Goal: Task Accomplishment & Management: Use online tool/utility

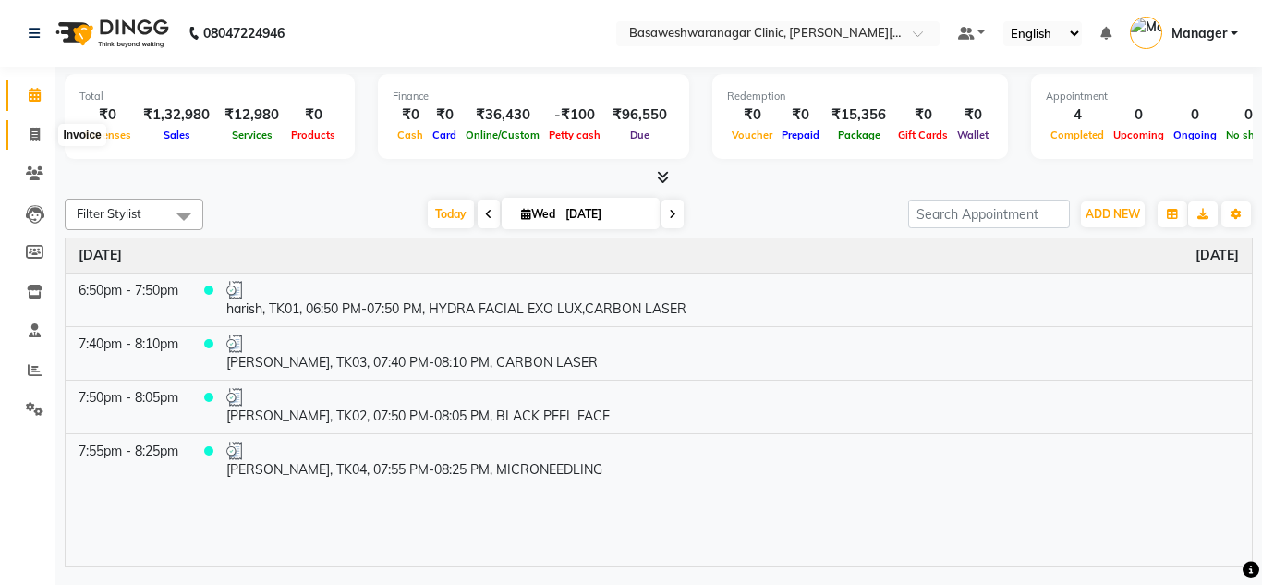
click at [30, 137] on icon at bounding box center [35, 134] width 10 height 14
select select "service"
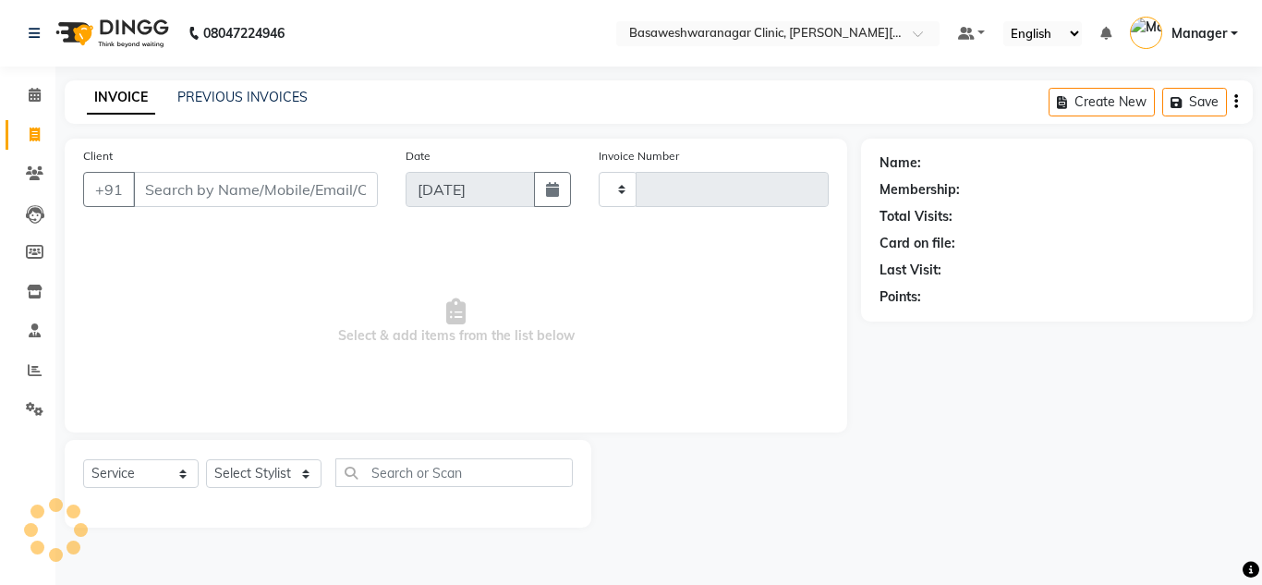
type input "0675"
select select "7441"
click at [36, 92] on icon at bounding box center [35, 95] width 12 height 14
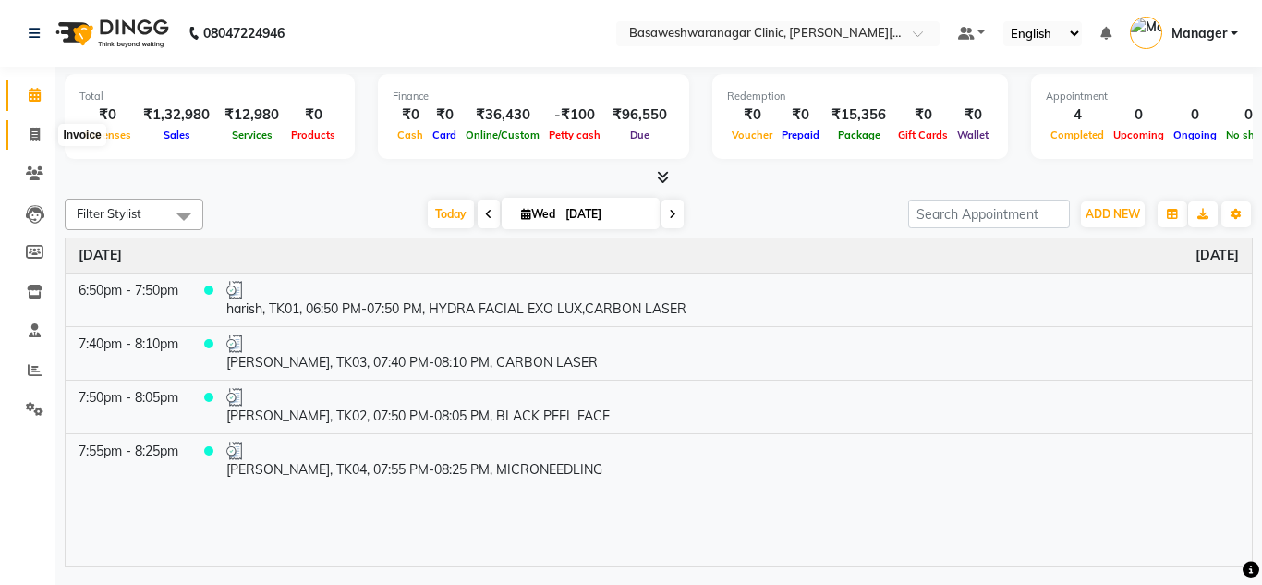
click at [44, 128] on span at bounding box center [34, 135] width 32 height 21
select select "service"
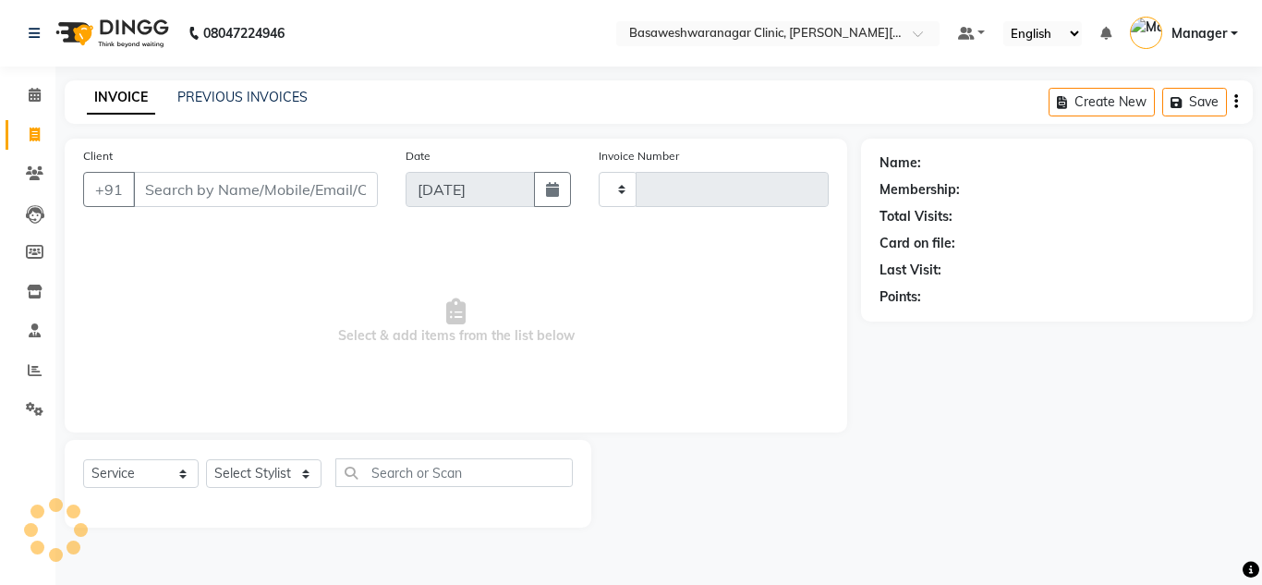
type input "0675"
select select "7441"
click at [257, 96] on link "PREVIOUS INVOICES" at bounding box center [242, 97] width 130 height 17
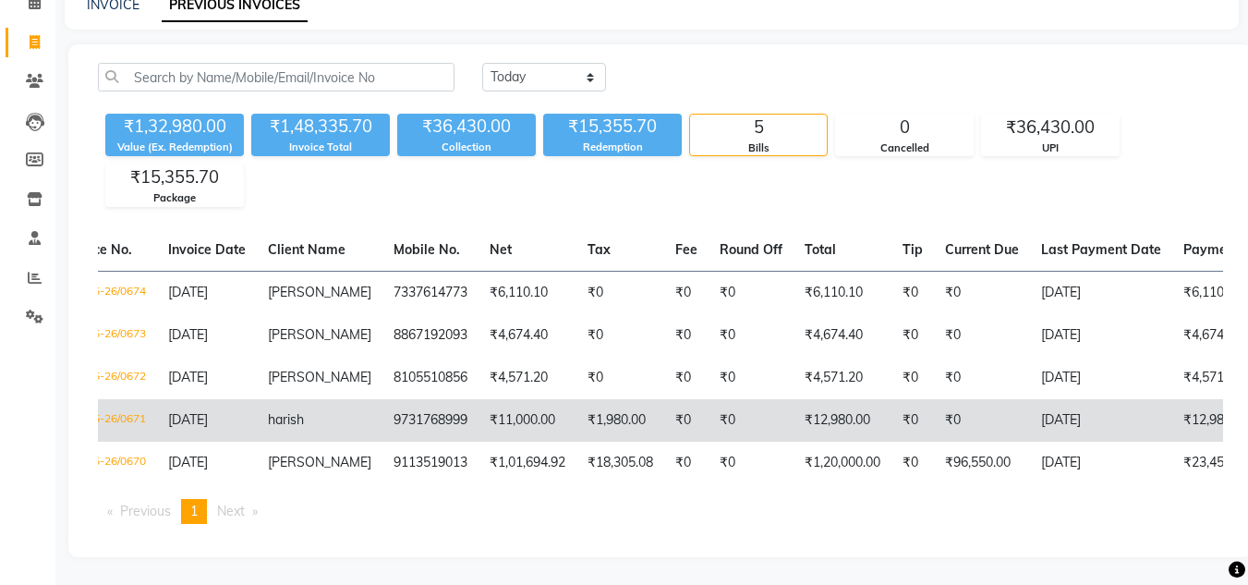
scroll to position [0, 44]
click at [423, 409] on td "9731768999" at bounding box center [431, 420] width 96 height 42
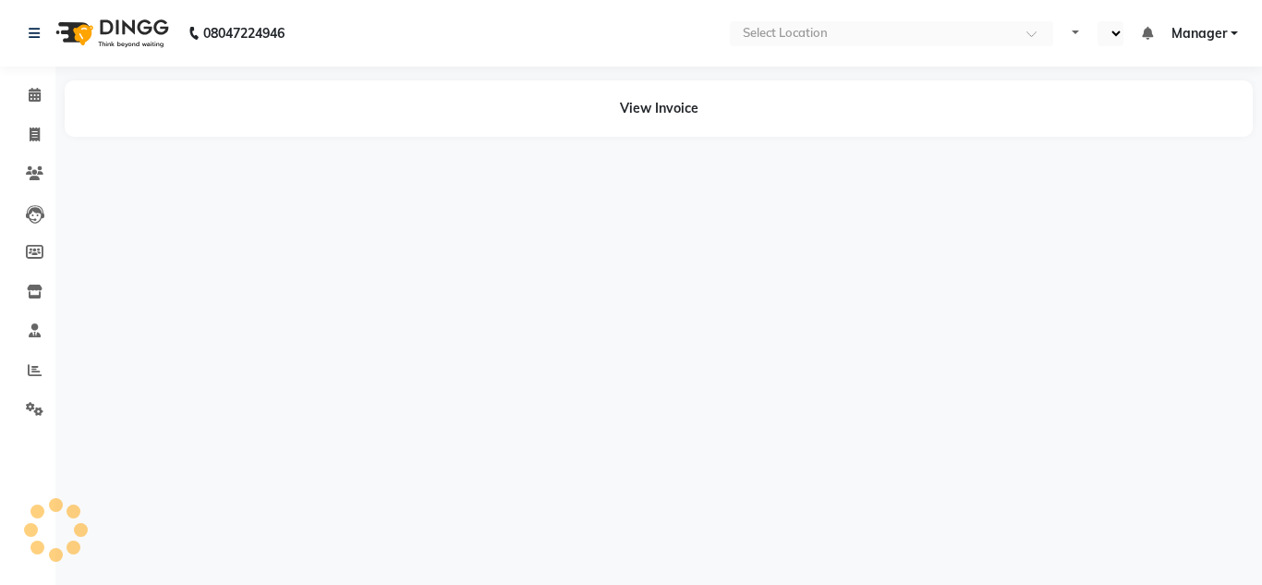
select select "en"
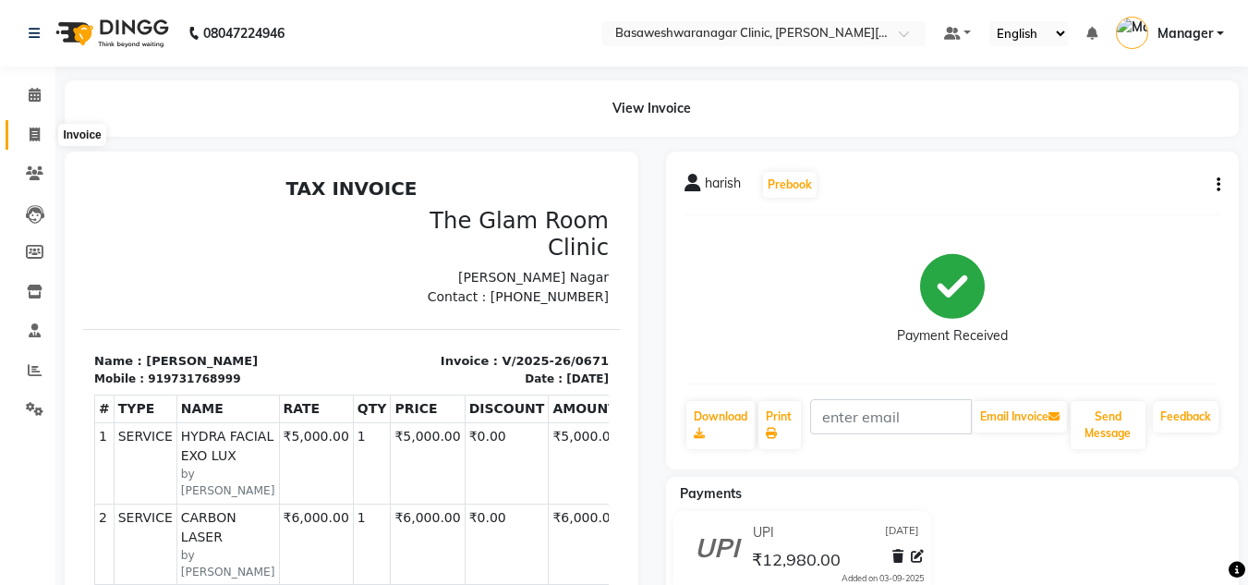
click at [37, 127] on icon at bounding box center [35, 134] width 10 height 14
select select "service"
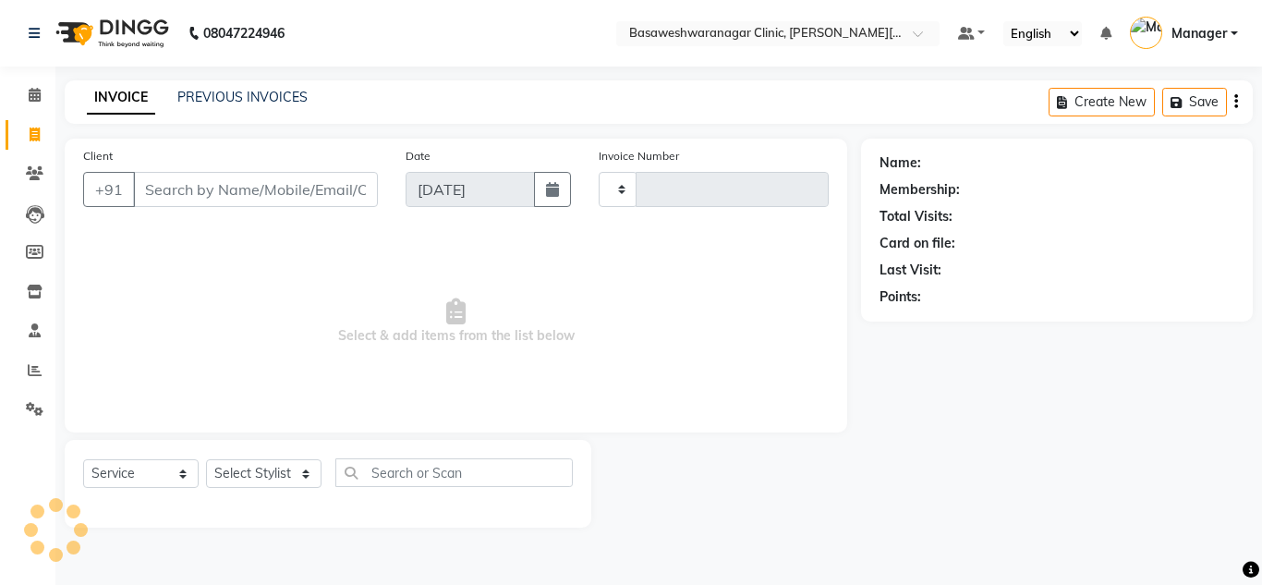
type input "0675"
select select "7441"
click at [176, 190] on input "Client" at bounding box center [255, 189] width 245 height 35
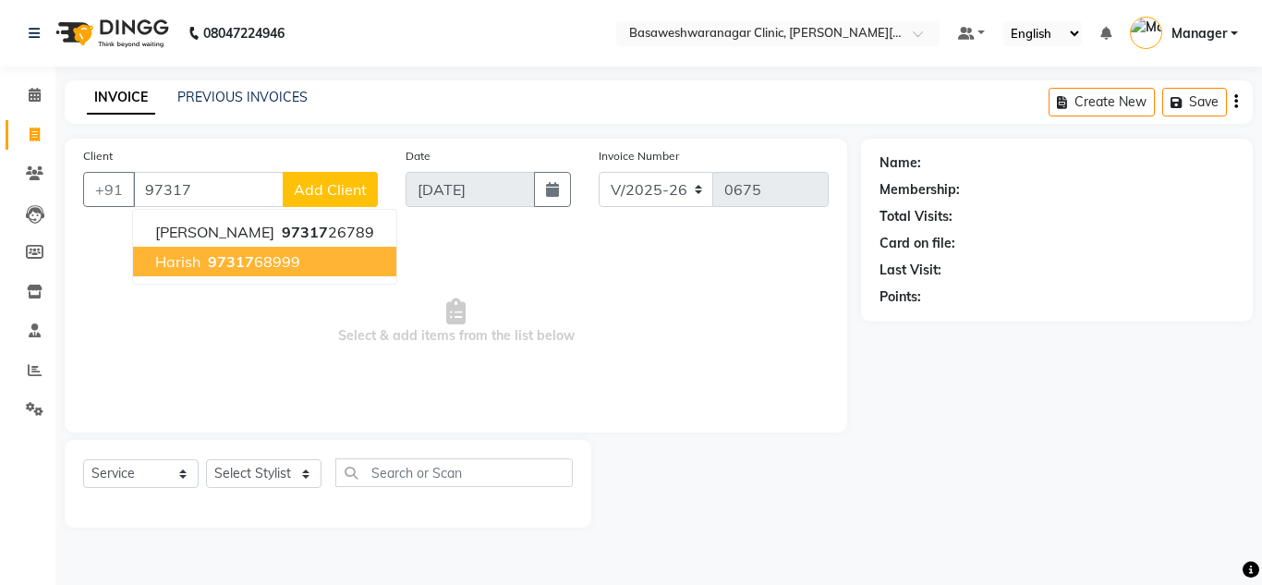
click at [211, 259] on span "97317" at bounding box center [231, 261] width 46 height 18
type input "9731768999"
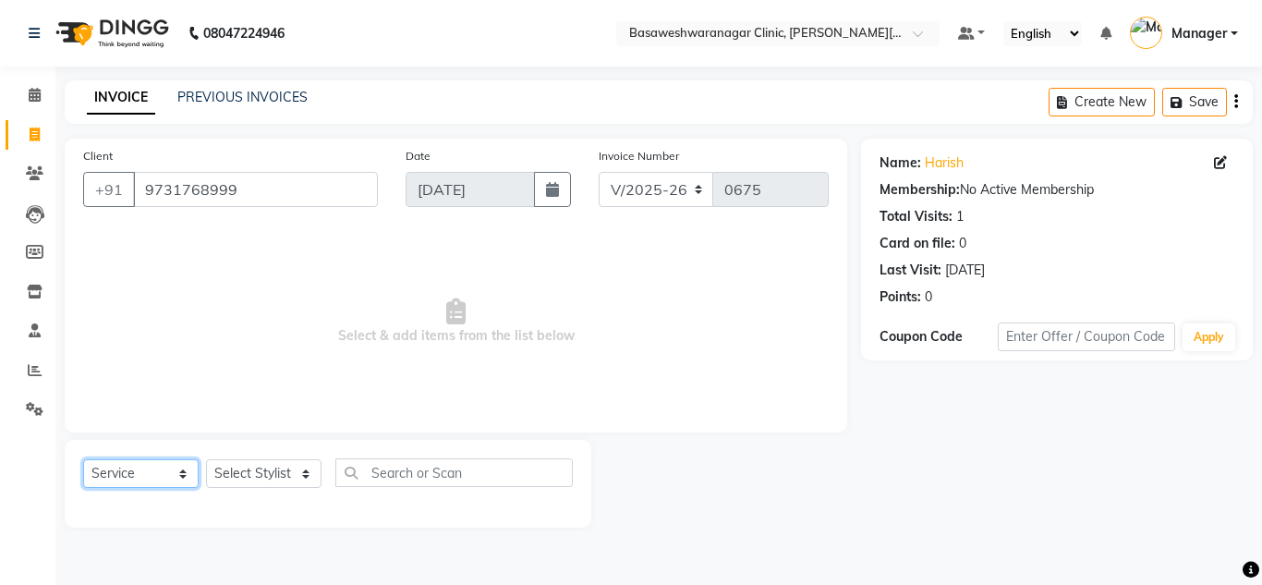
click at [183, 481] on select "Select Service Product Membership Package Voucher Prepaid Gift Card" at bounding box center [140, 473] width 115 height 29
select select "product"
click at [83, 459] on select "Select Service Product Membership Package Voucher Prepaid Gift Card" at bounding box center [140, 473] width 115 height 29
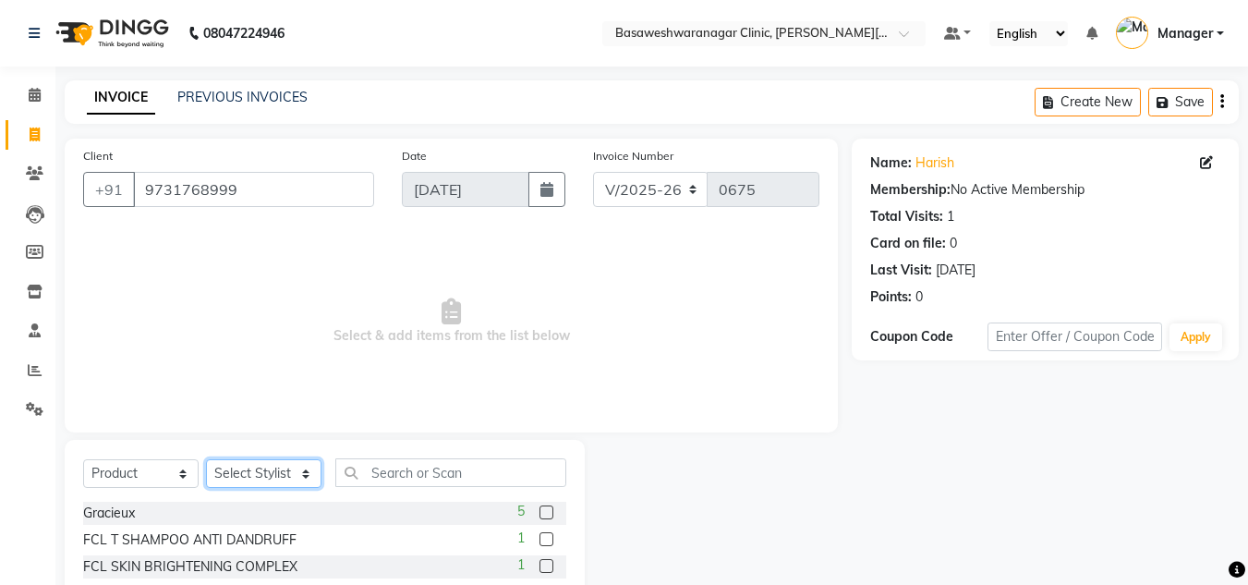
click at [291, 464] on select "Select Stylist [PERSON_NAME] [PERSON_NAME] Manager NAVYA [PERSON_NAME] shangnim…" at bounding box center [263, 473] width 115 height 29
select select "65313"
click at [206, 459] on select "Select Stylist [PERSON_NAME] [PERSON_NAME] Manager NAVYA [PERSON_NAME] shangnim…" at bounding box center [263, 473] width 115 height 29
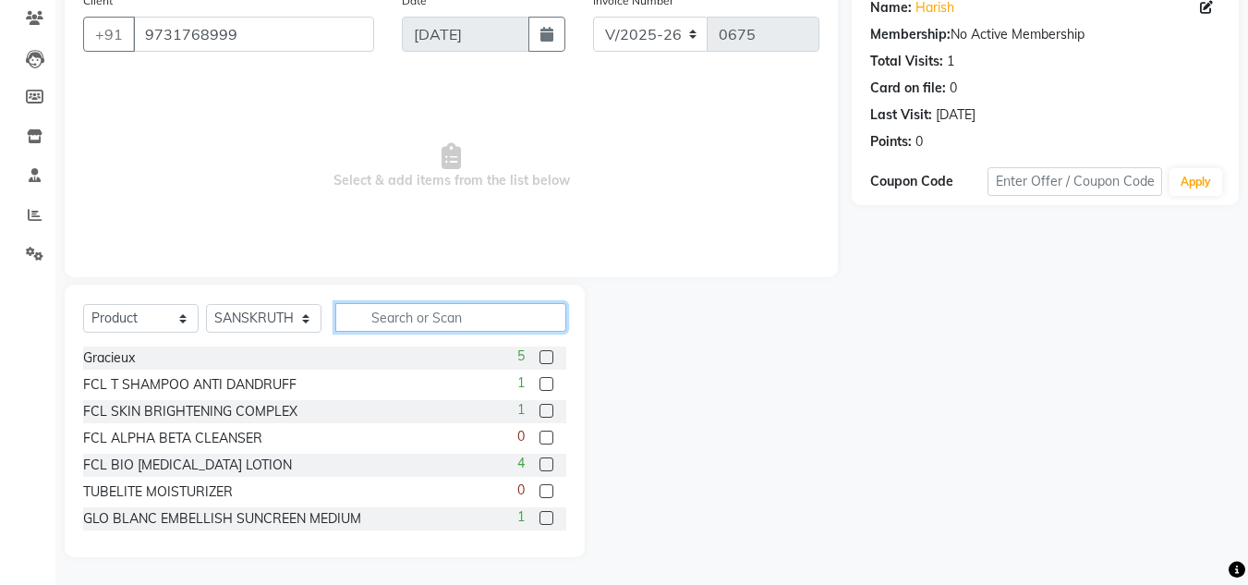
click at [373, 322] on input "text" at bounding box center [450, 317] width 231 height 29
click at [539, 417] on label at bounding box center [546, 411] width 14 height 14
click at [539, 417] on input "checkbox" at bounding box center [545, 412] width 12 height 12
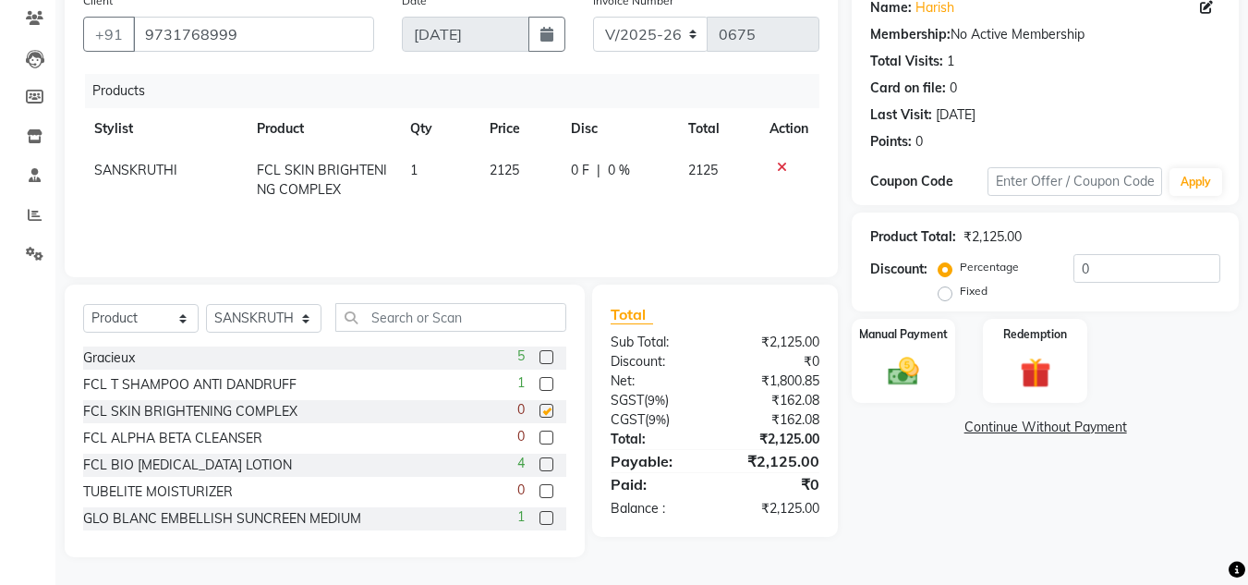
checkbox input "false"
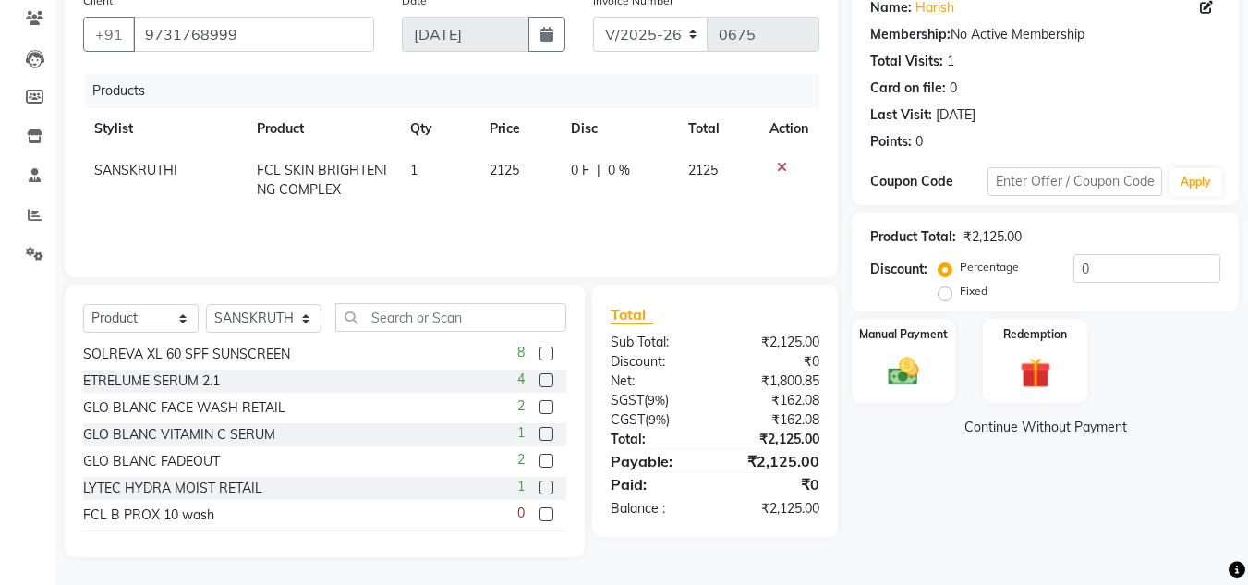
scroll to position [406, 0]
click at [539, 411] on label at bounding box center [546, 406] width 14 height 14
click at [539, 411] on input "checkbox" at bounding box center [545, 407] width 12 height 12
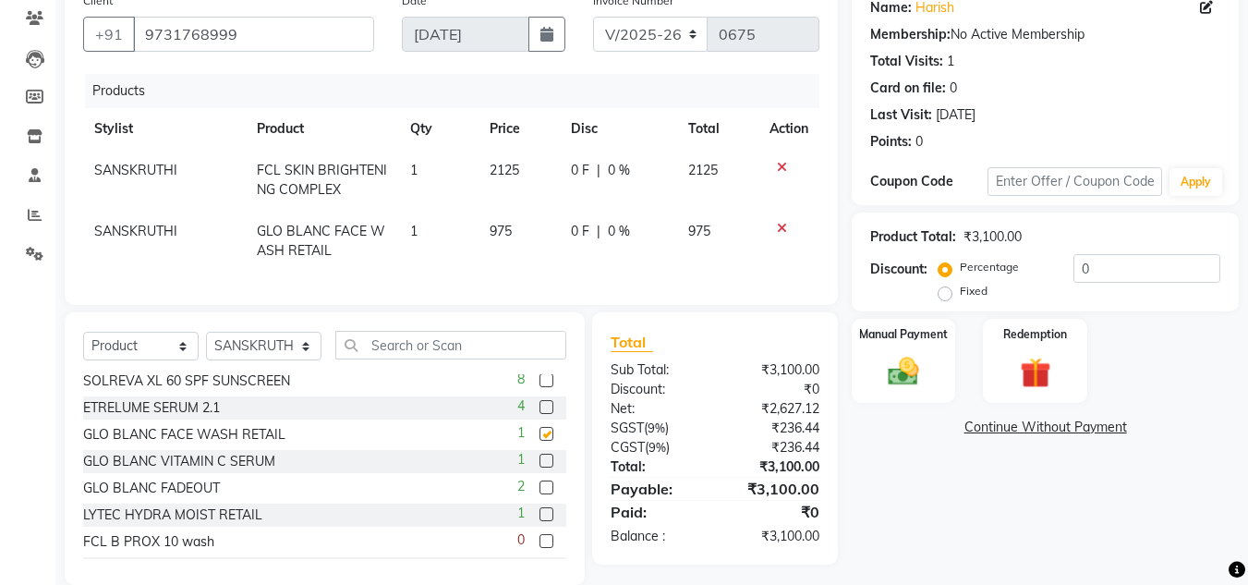
checkbox input "false"
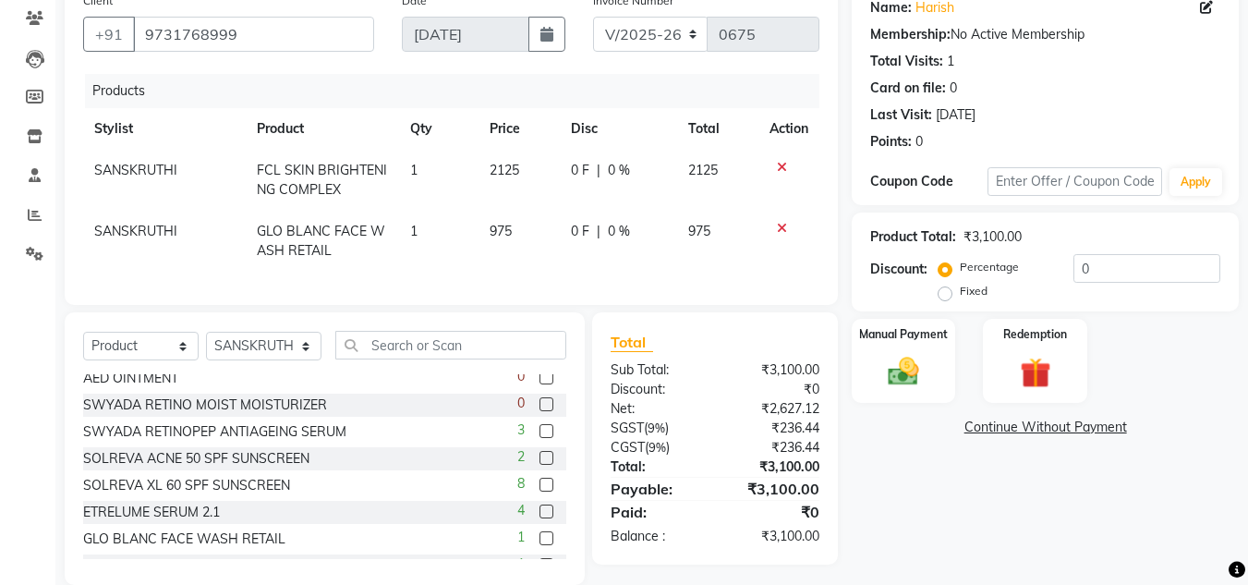
scroll to position [318, 0]
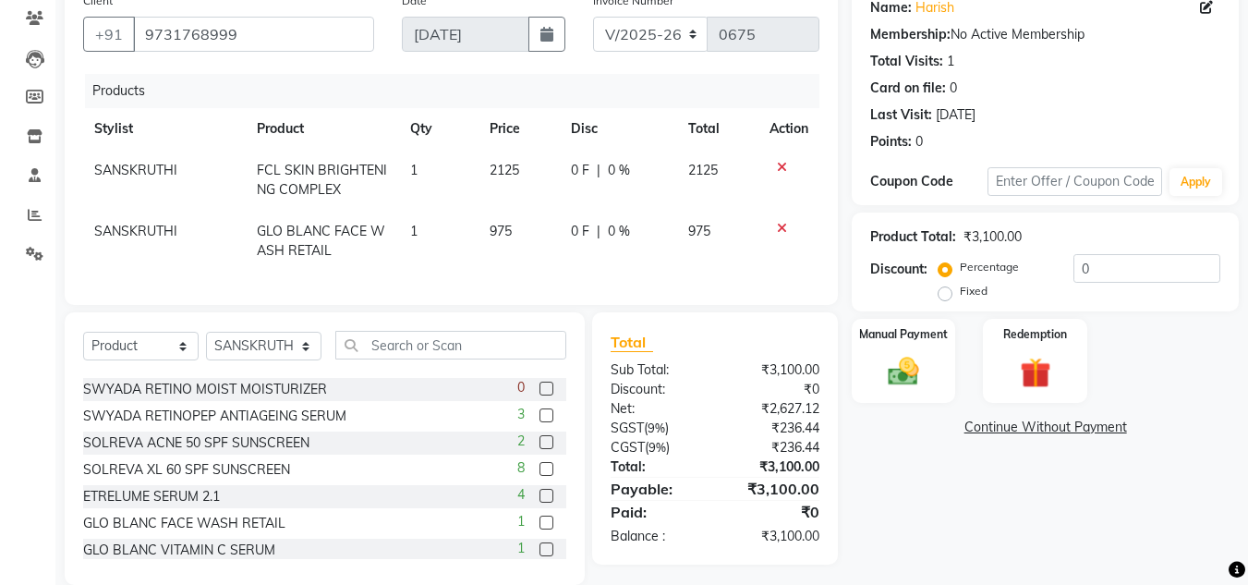
click at [539, 449] on label at bounding box center [546, 442] width 14 height 14
click at [539, 449] on input "checkbox" at bounding box center [545, 443] width 12 height 12
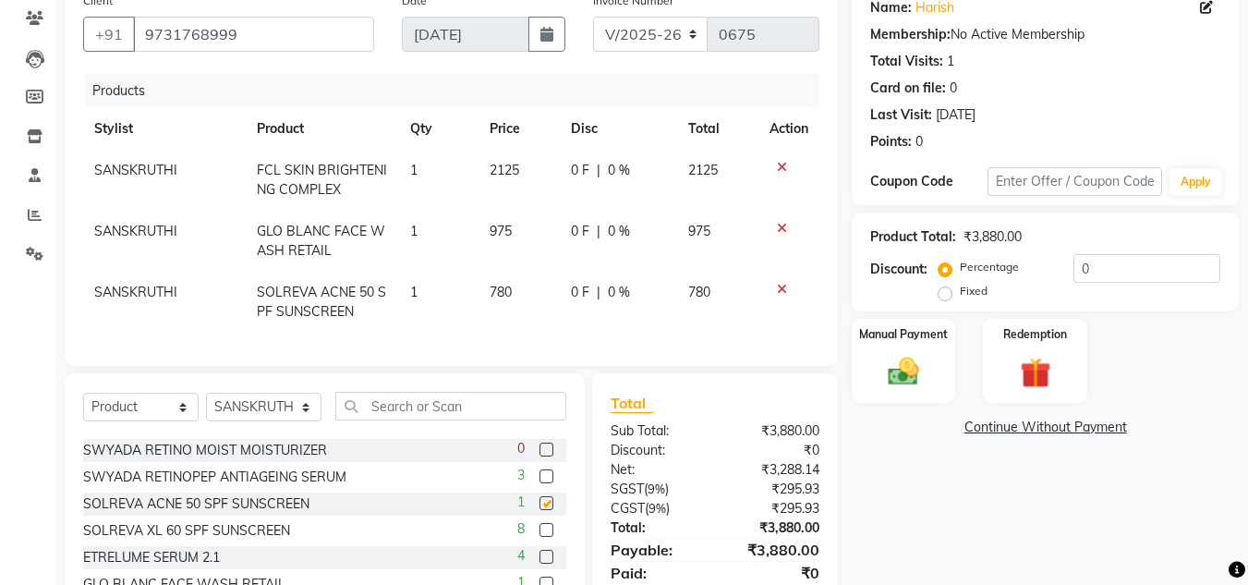
checkbox input "false"
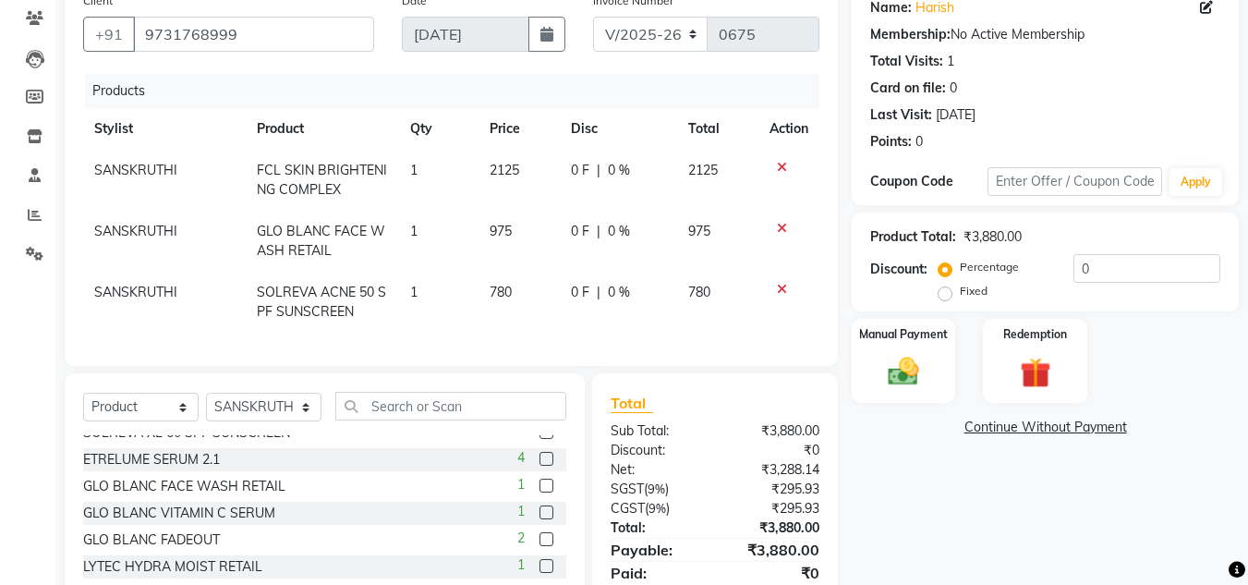
scroll to position [258, 0]
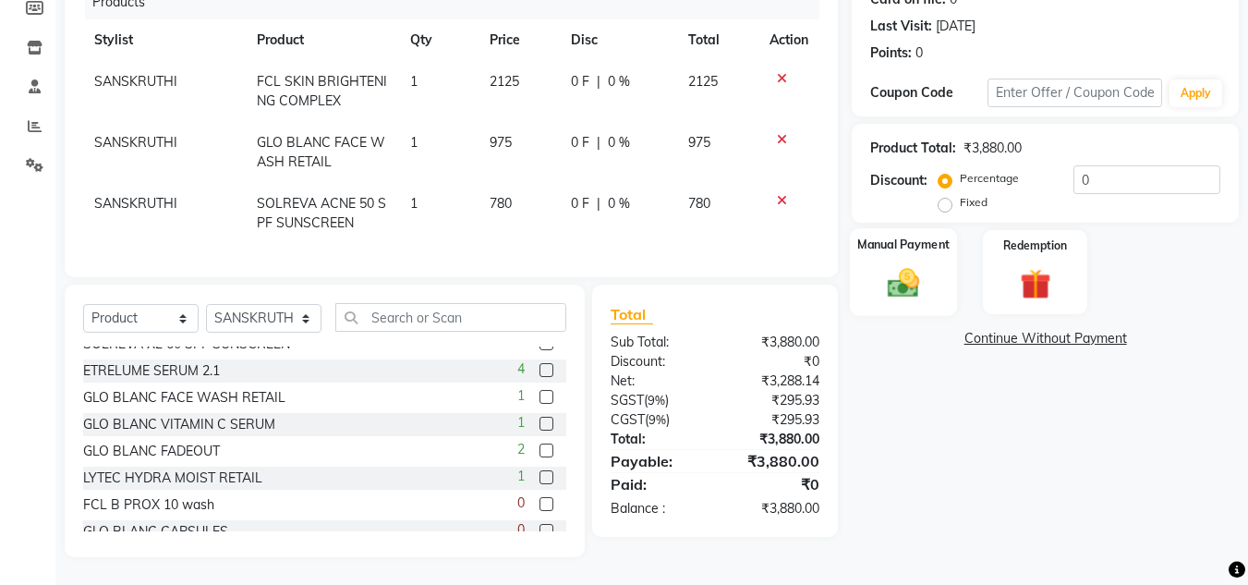
click at [911, 287] on img at bounding box center [904, 282] width 52 height 37
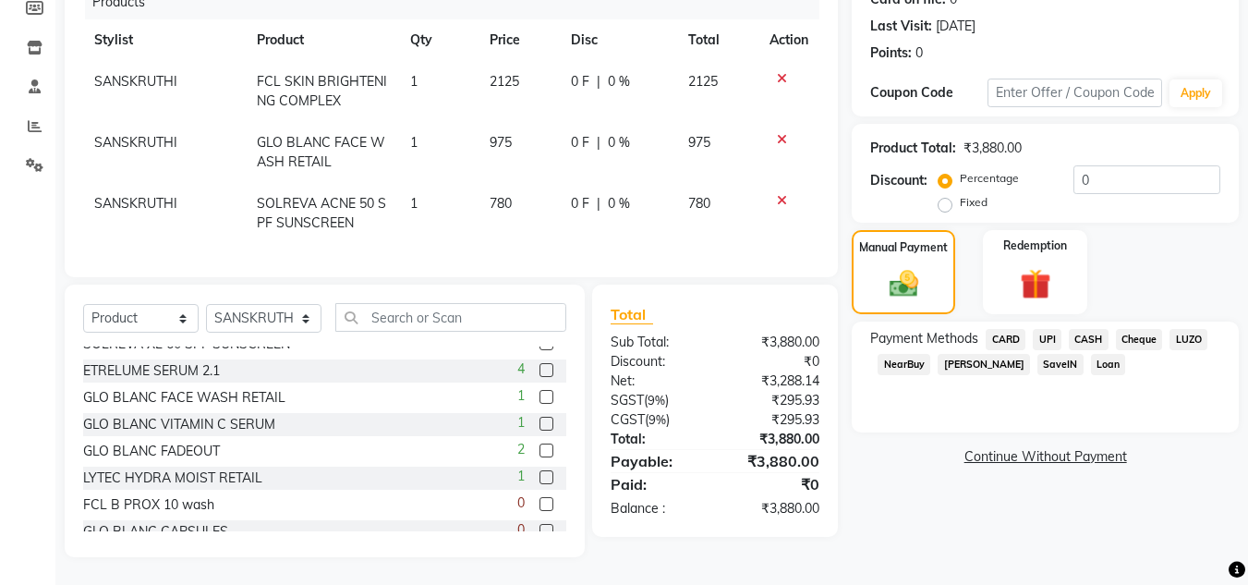
click at [1051, 329] on span "UPI" at bounding box center [1047, 339] width 29 height 21
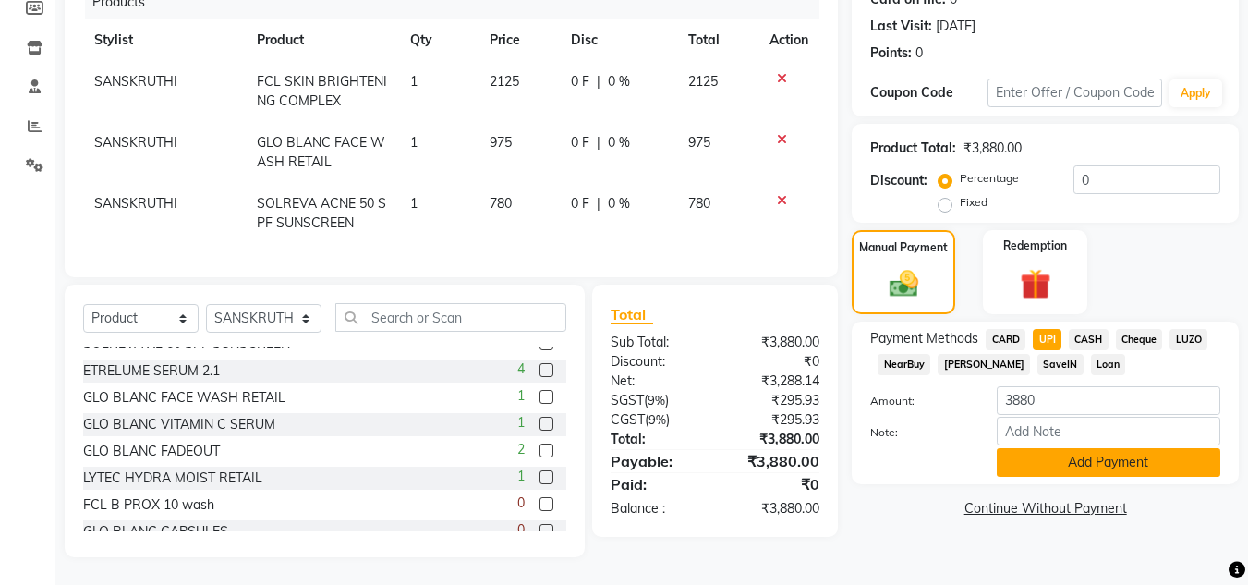
click at [1095, 452] on button "Add Payment" at bounding box center [1109, 462] width 224 height 29
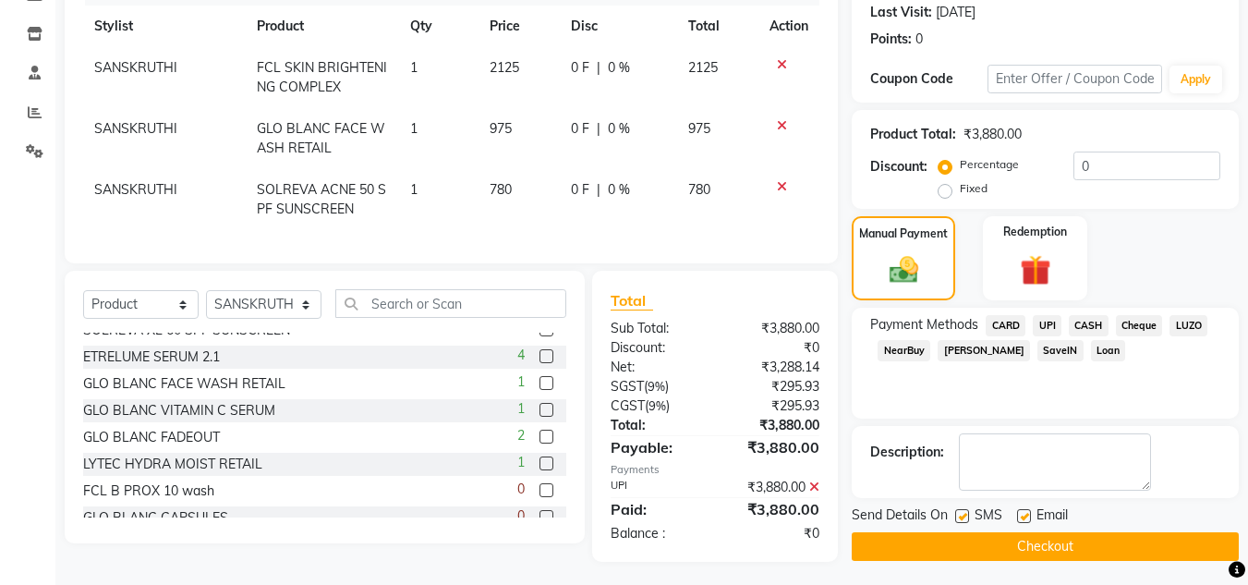
scroll to position [276, 0]
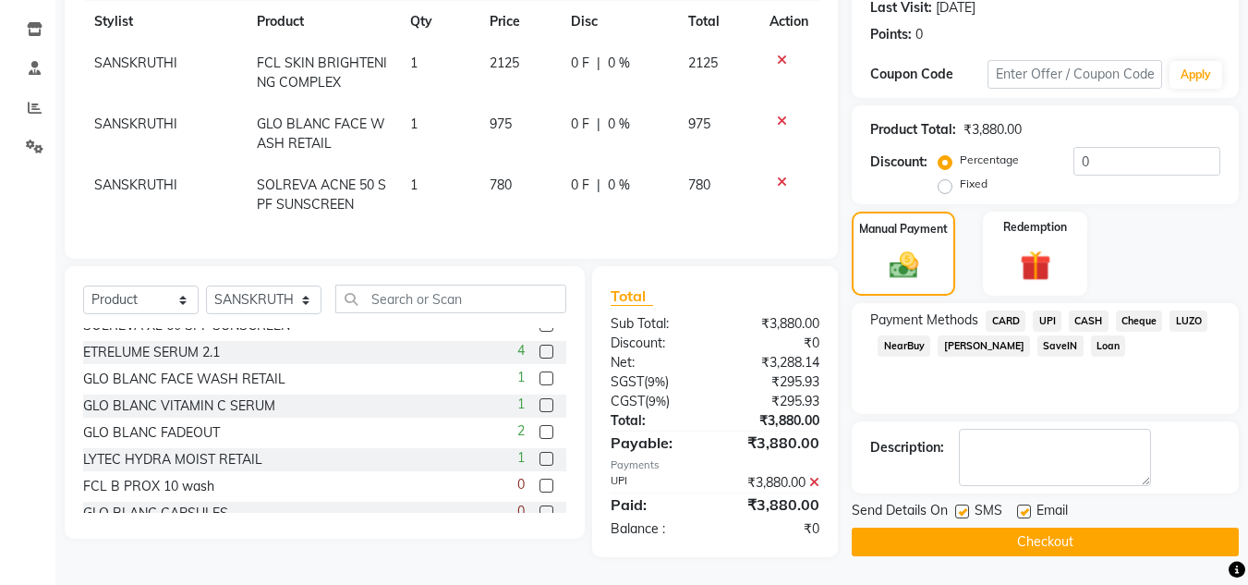
click at [1067, 527] on button "Checkout" at bounding box center [1045, 541] width 387 height 29
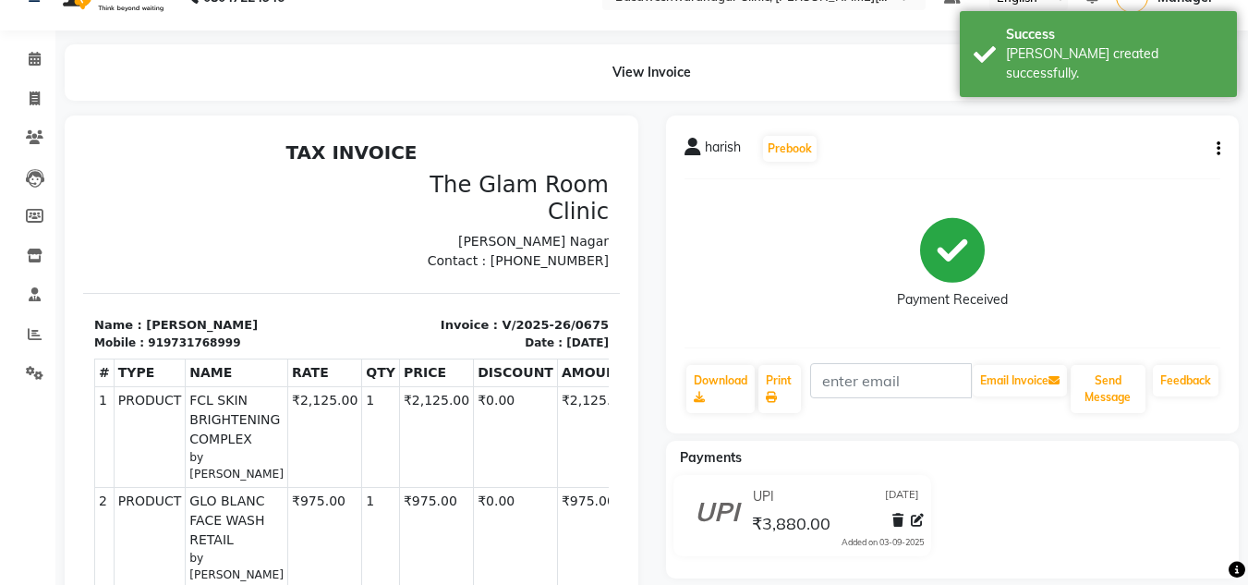
scroll to position [42, 0]
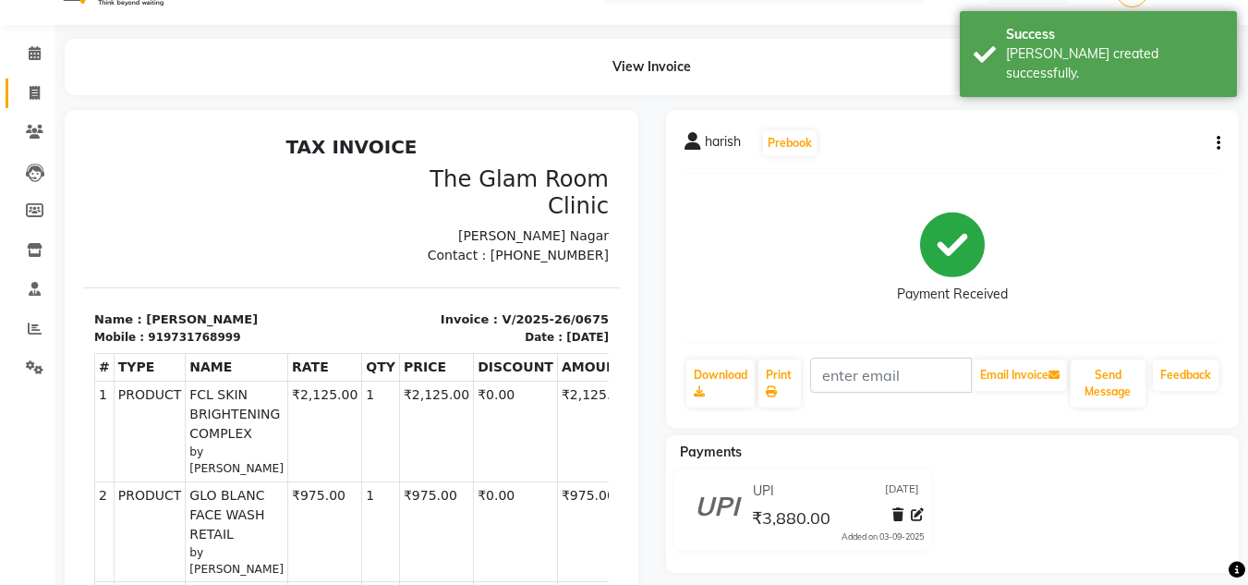
click at [39, 106] on link "Invoice" at bounding box center [28, 94] width 44 height 30
select select "7441"
select select "service"
